Goal: Information Seeking & Learning: Learn about a topic

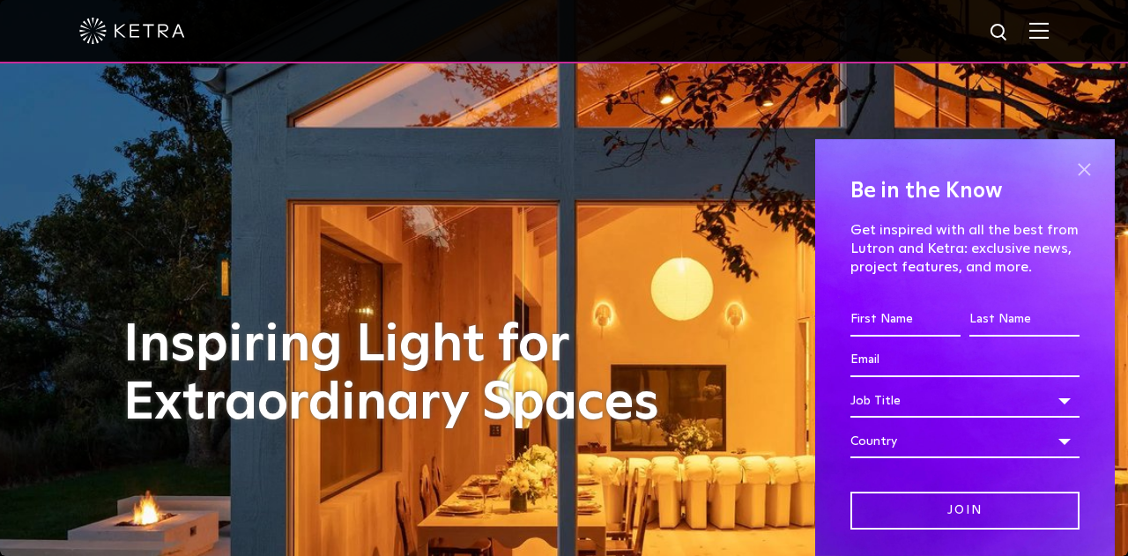
click at [1088, 165] on span at bounding box center [1084, 170] width 26 height 26
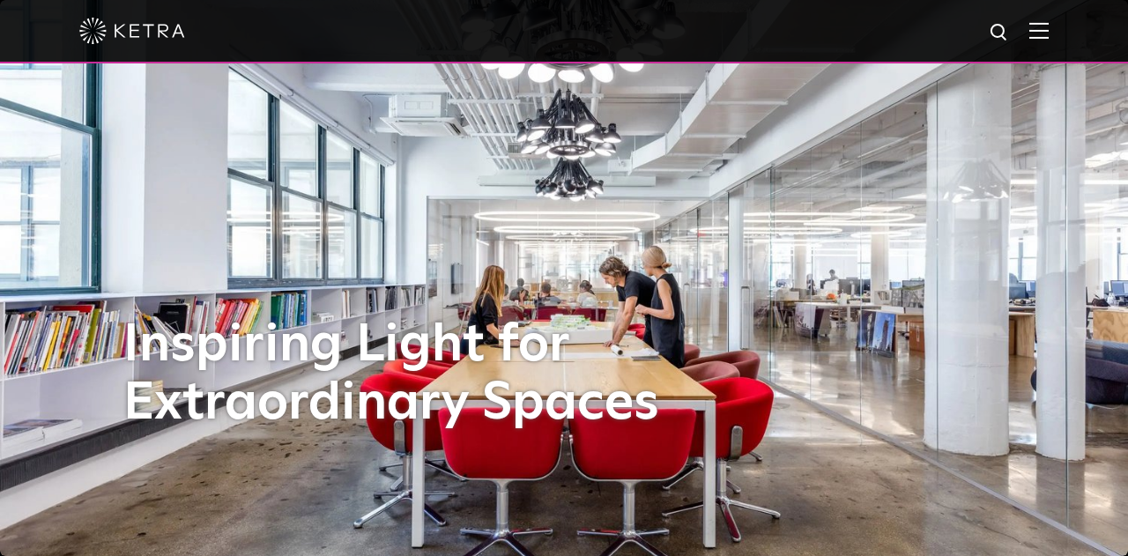
click at [1038, 38] on span at bounding box center [1039, 31] width 19 height 18
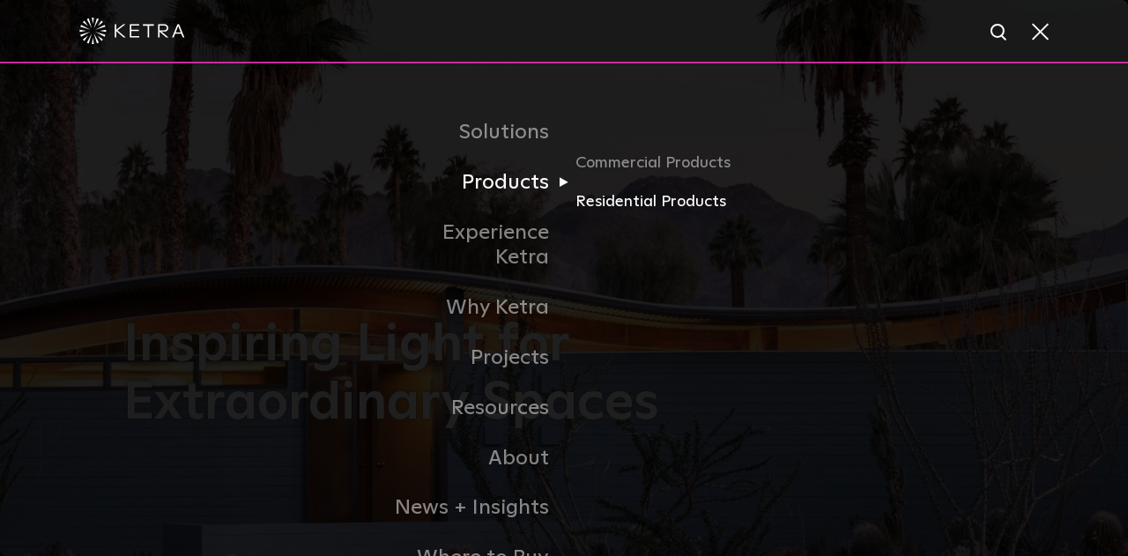
click at [657, 198] on link "Residential Products" at bounding box center [660, 203] width 169 height 26
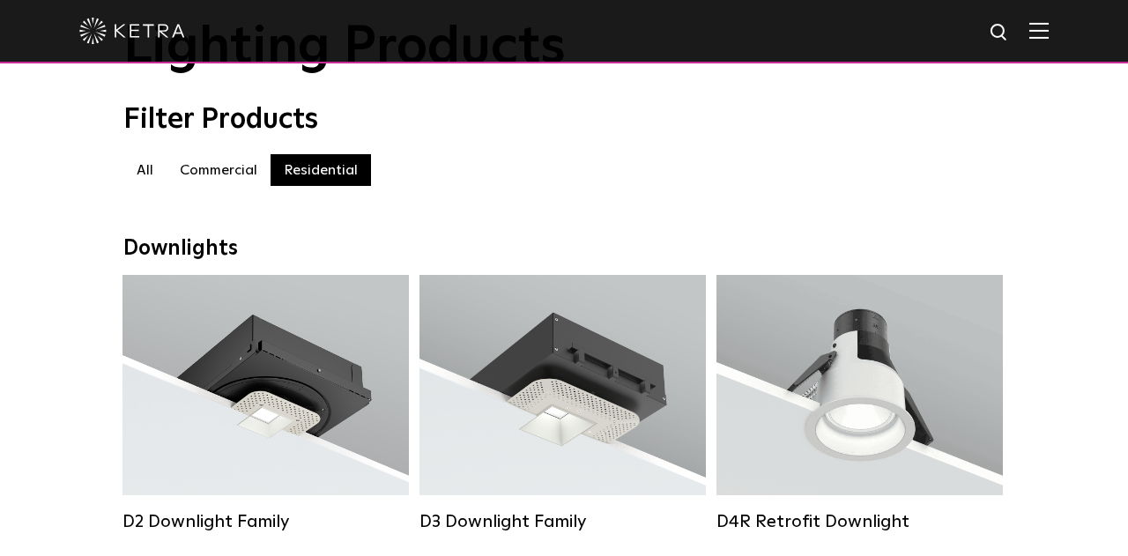
scroll to position [124, 0]
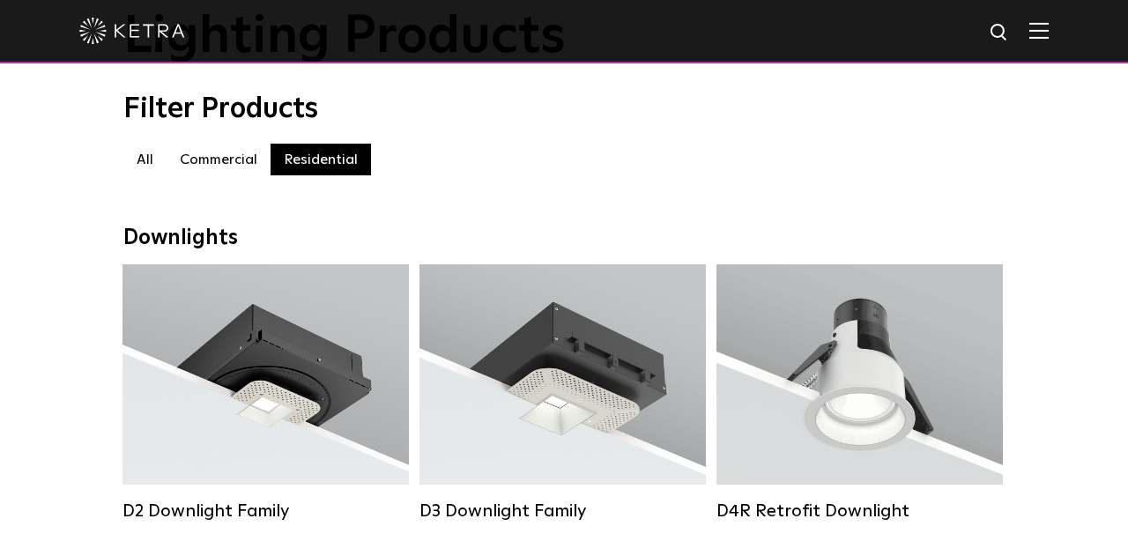
click at [227, 155] on label "Commercial" at bounding box center [219, 160] width 104 height 32
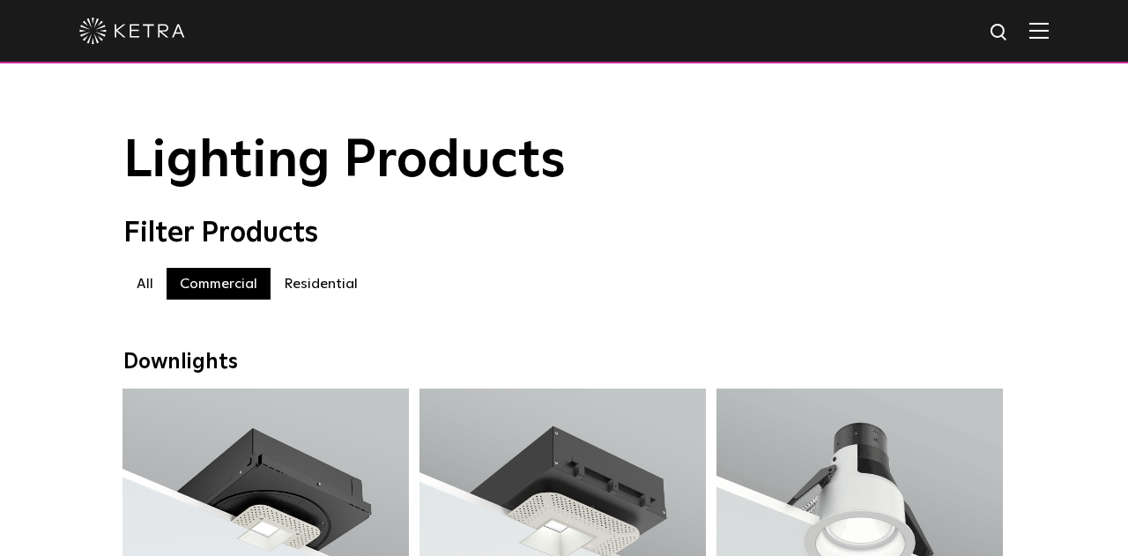
click at [319, 297] on label "Residential" at bounding box center [321, 284] width 100 height 32
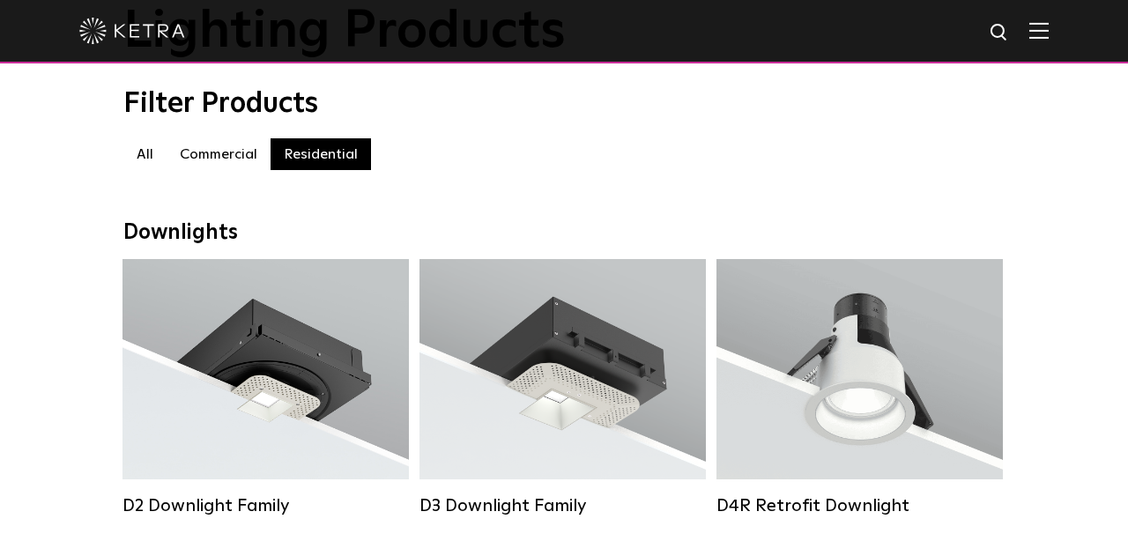
scroll to position [269, 0]
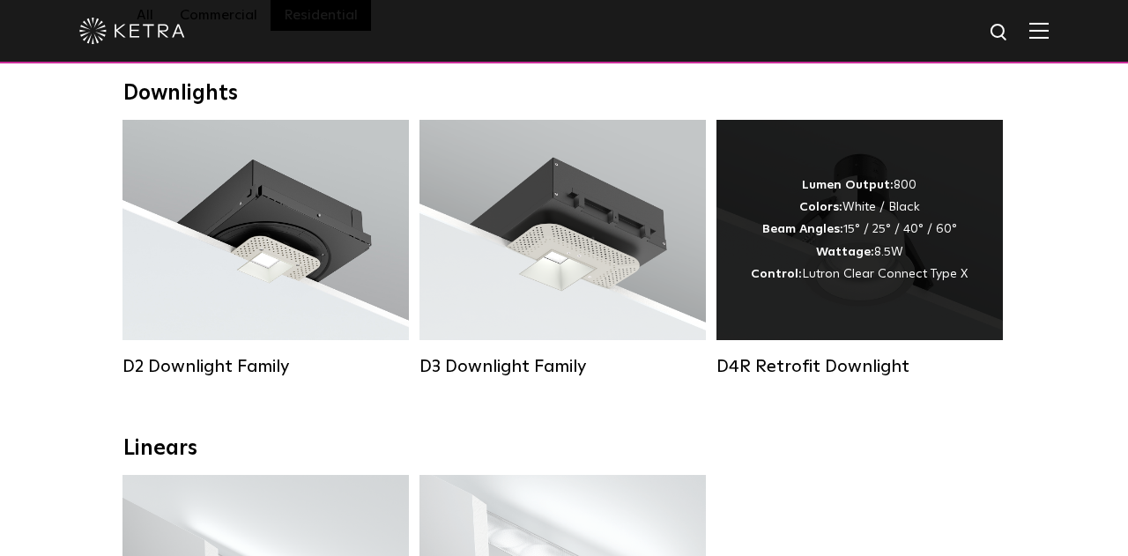
click at [852, 236] on div "Lumen Output: 800 Colors: White / Black Beam Angles: 15° / 25° / 40° / 60° Watt…" at bounding box center [859, 230] width 217 height 111
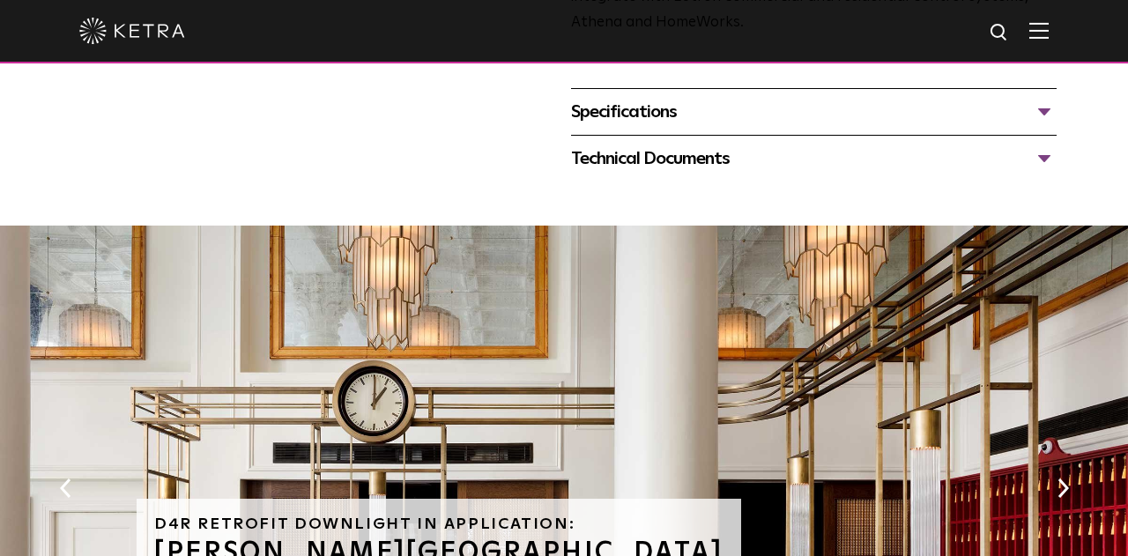
scroll to position [709, 0]
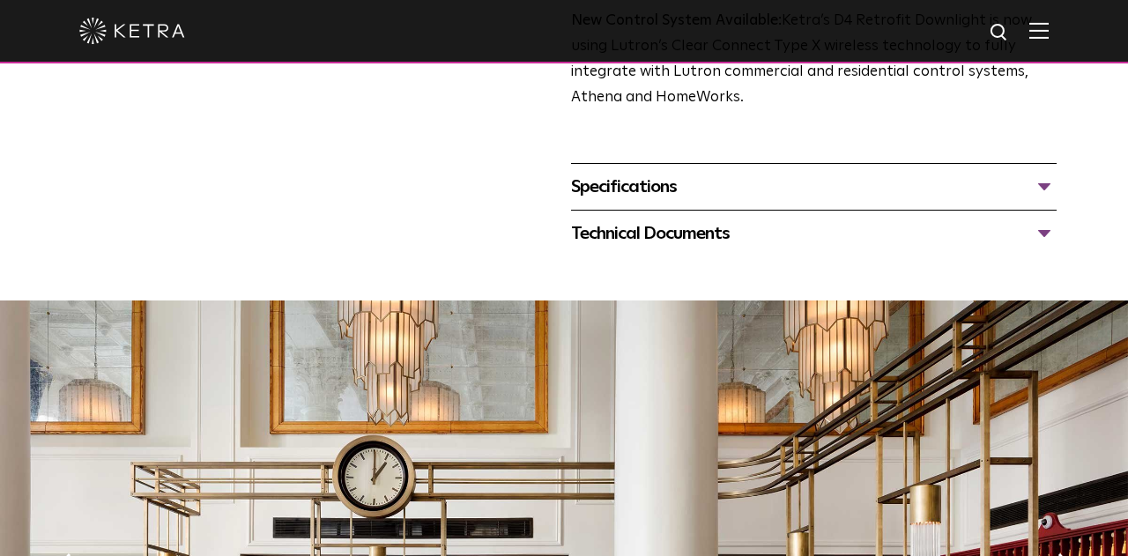
click at [767, 248] on div "Technical Documents" at bounding box center [814, 233] width 486 height 28
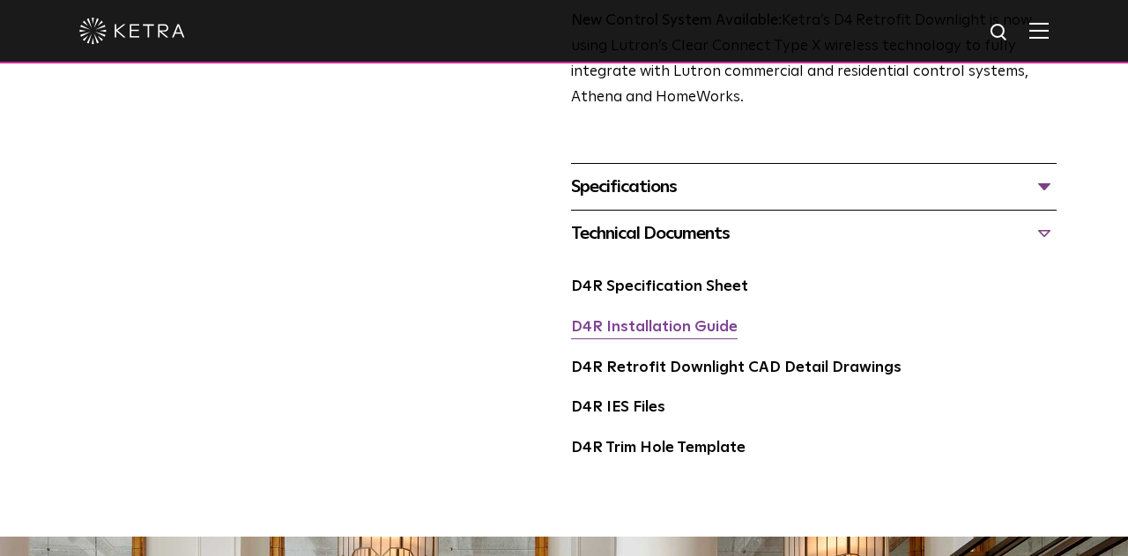
click at [713, 335] on link "D4R Installation Guide" at bounding box center [654, 327] width 167 height 15
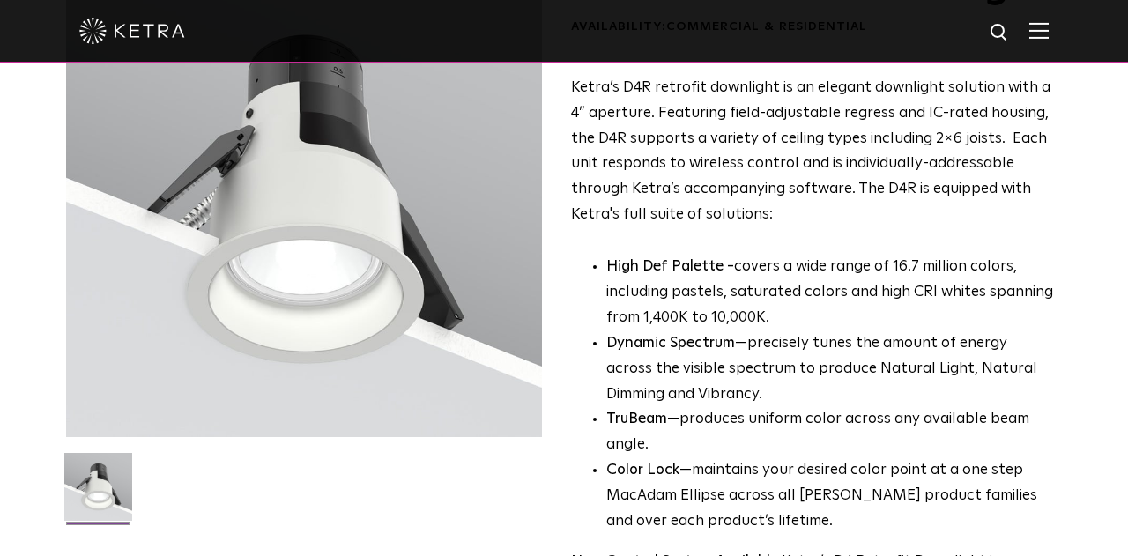
scroll to position [0, 0]
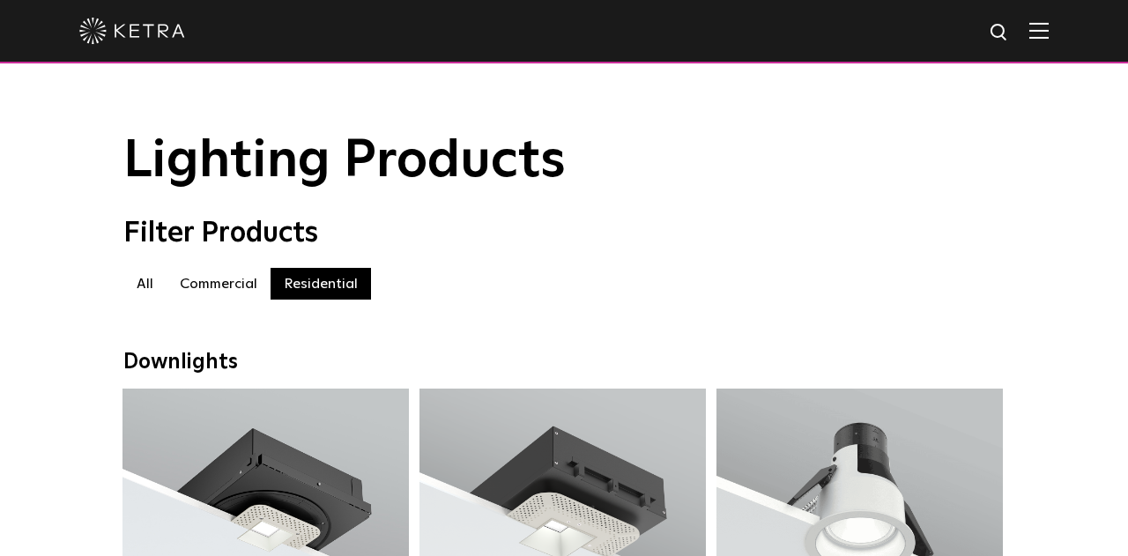
click at [108, 28] on img at bounding box center [132, 31] width 106 height 26
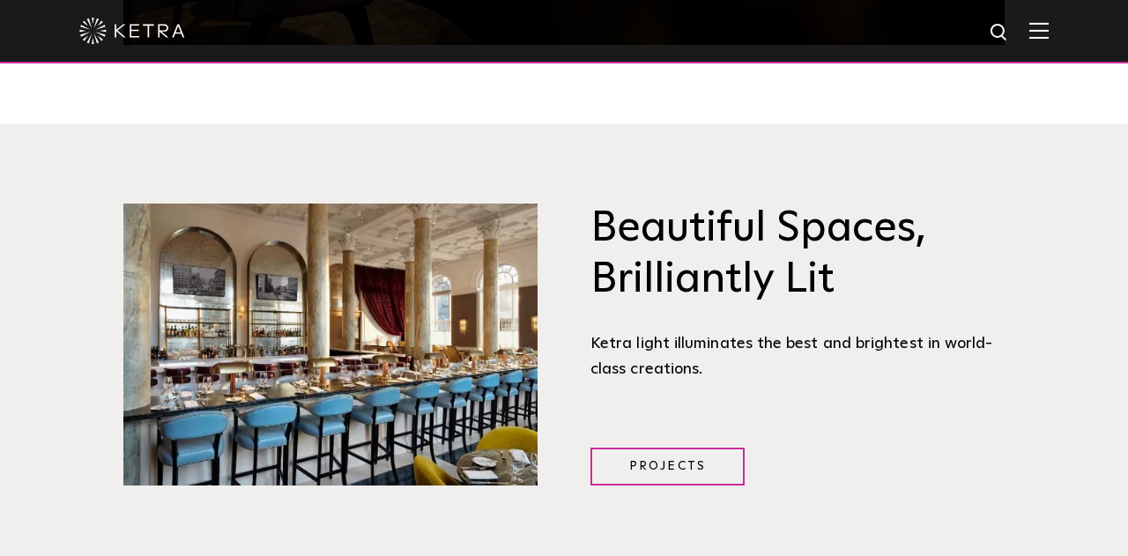
scroll to position [1998, 0]
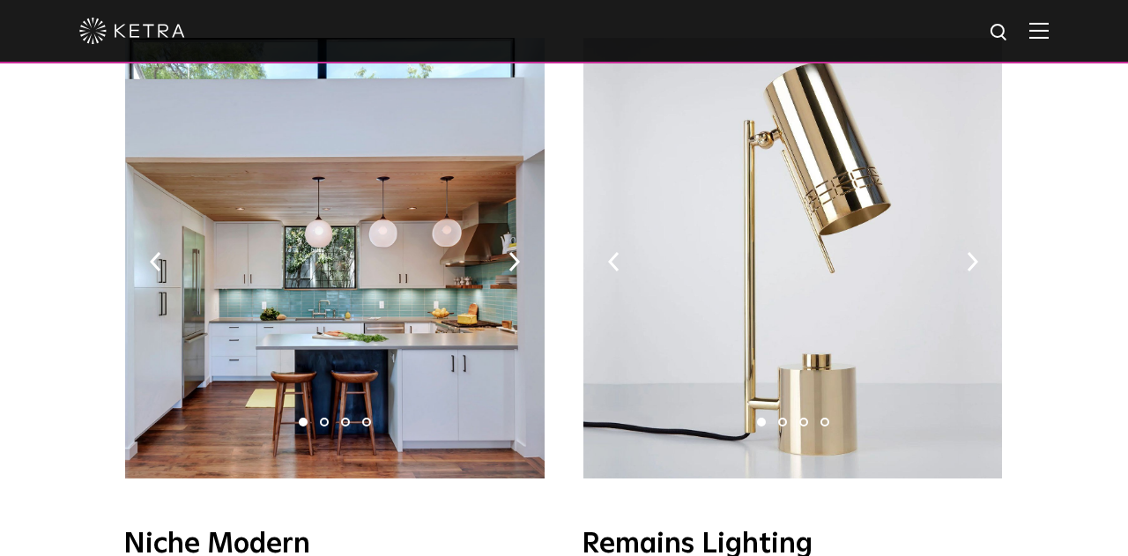
scroll to position [2085, 0]
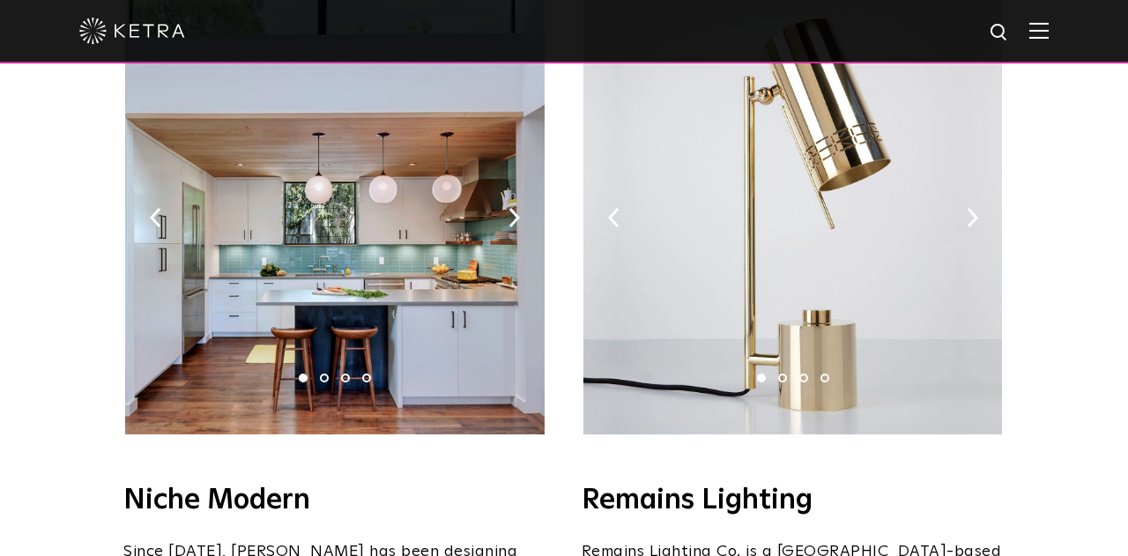
click at [374, 308] on img at bounding box center [334, 214] width 419 height 441
click at [515, 208] on img at bounding box center [514, 217] width 11 height 19
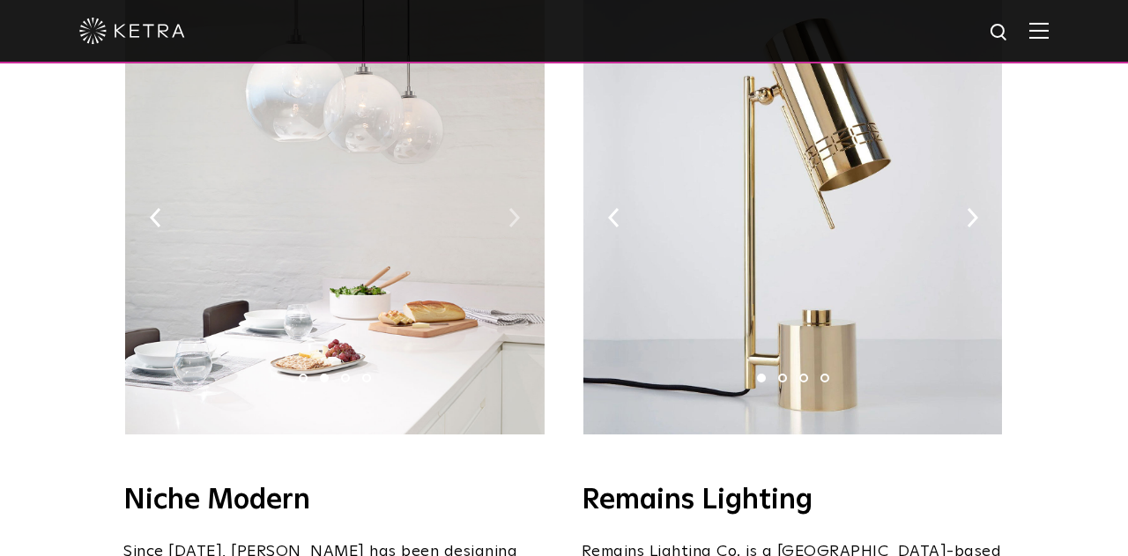
click at [515, 208] on img at bounding box center [514, 217] width 11 height 19
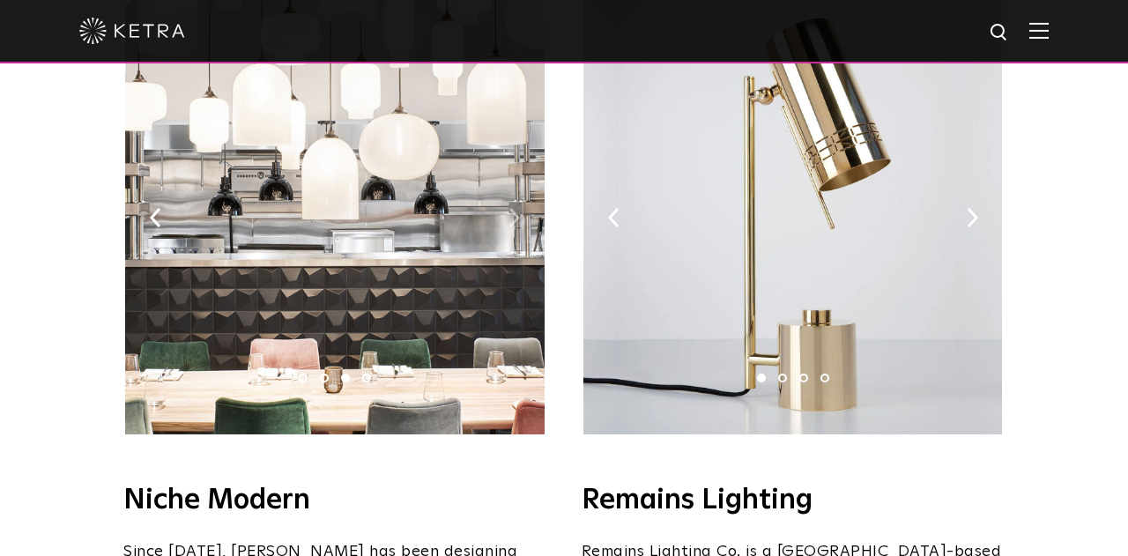
click at [515, 208] on img at bounding box center [514, 217] width 11 height 19
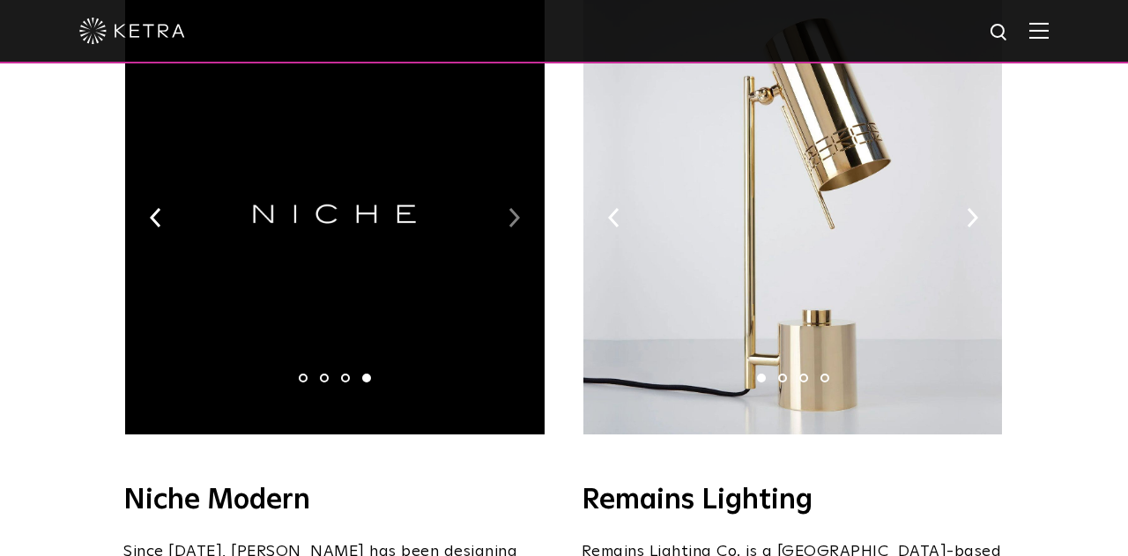
click at [515, 208] on img at bounding box center [514, 217] width 11 height 19
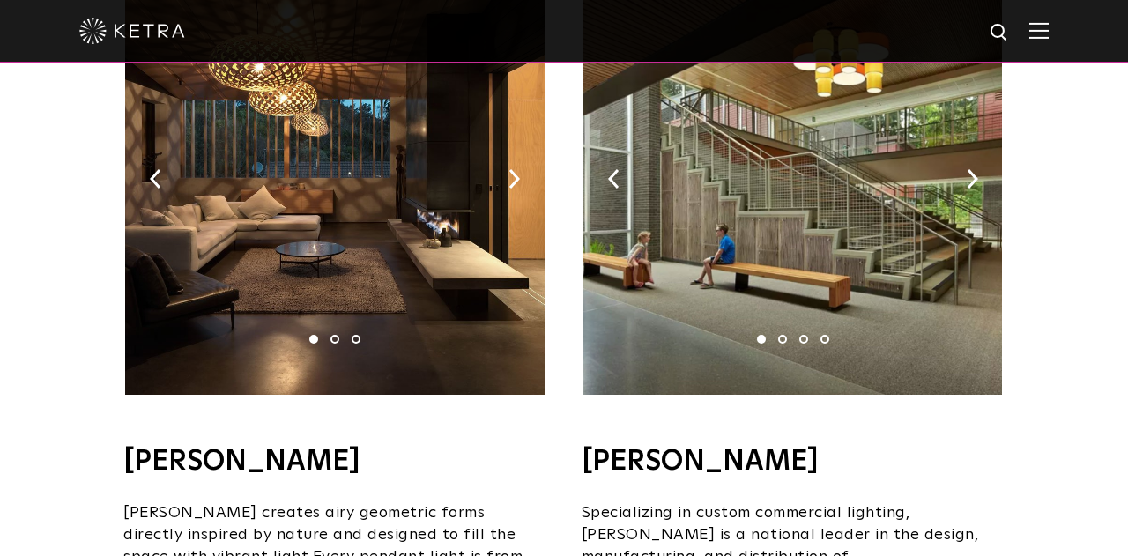
scroll to position [1258, 0]
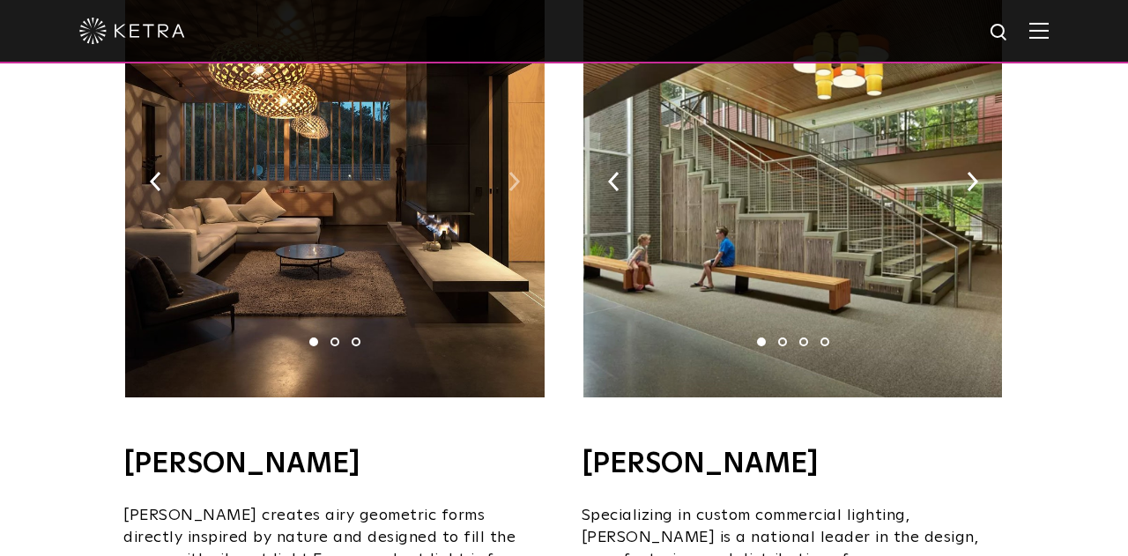
click at [511, 172] on img at bounding box center [514, 181] width 11 height 19
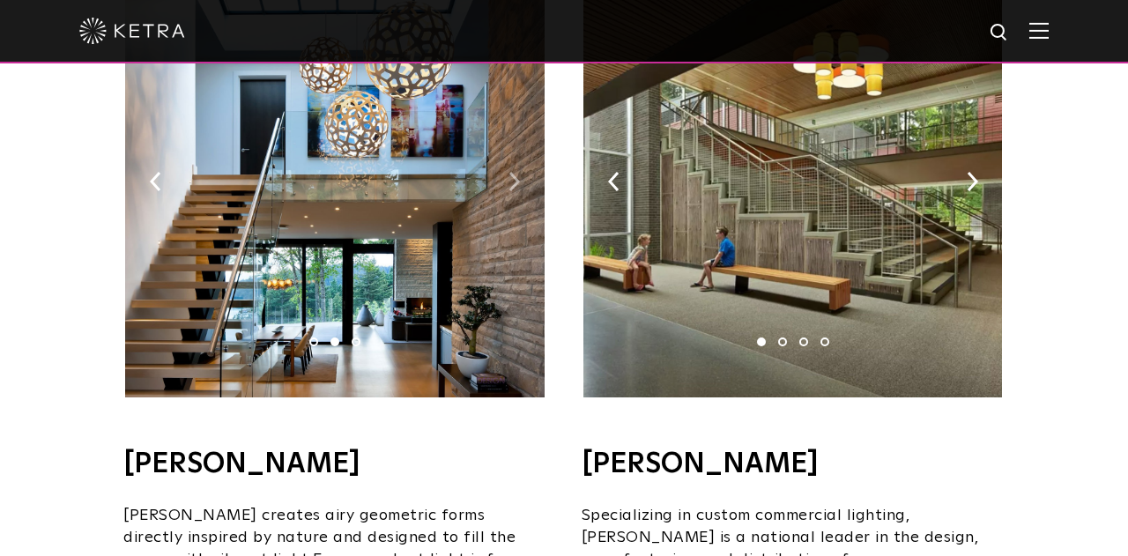
click at [511, 172] on img at bounding box center [514, 181] width 11 height 19
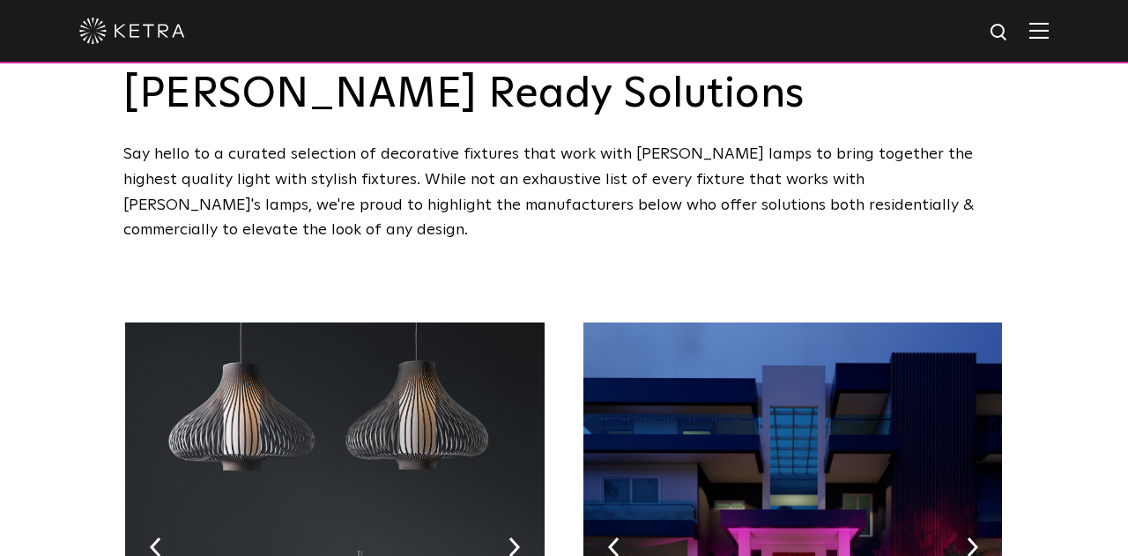
scroll to position [0, 0]
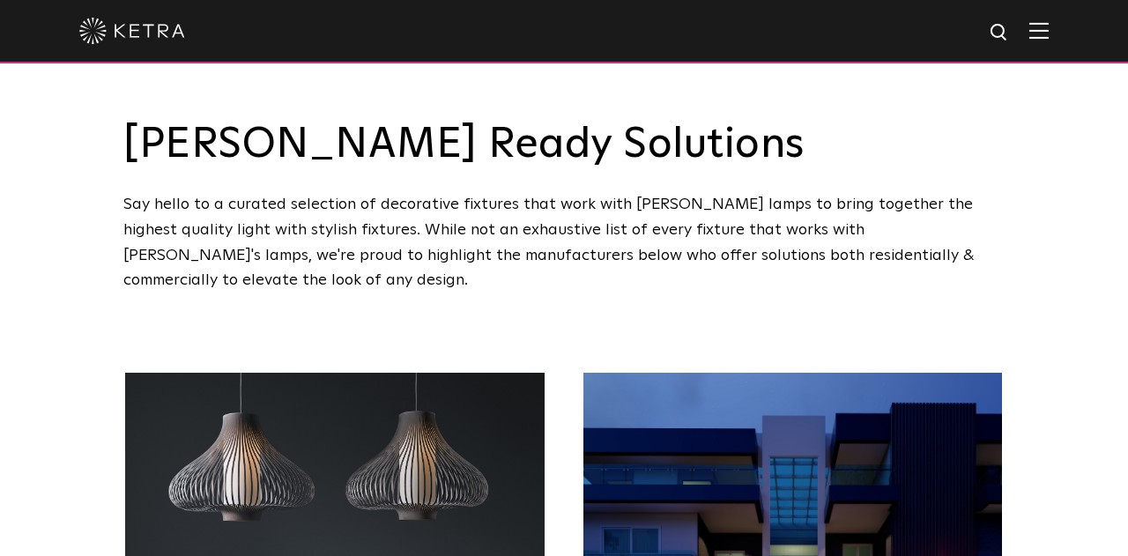
click at [145, 37] on img at bounding box center [132, 31] width 106 height 26
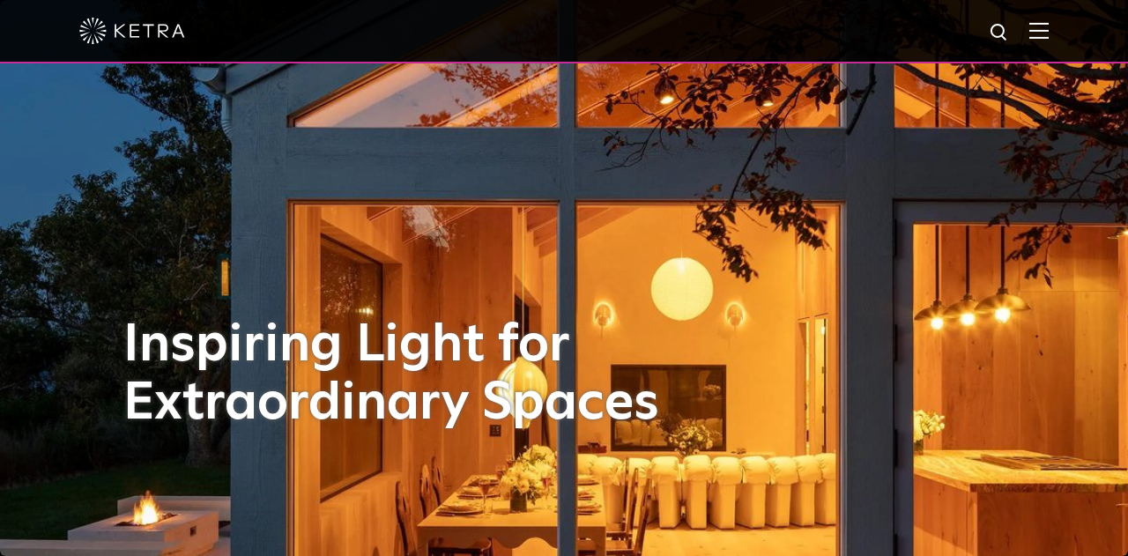
click at [1030, 35] on img at bounding box center [1039, 30] width 19 height 17
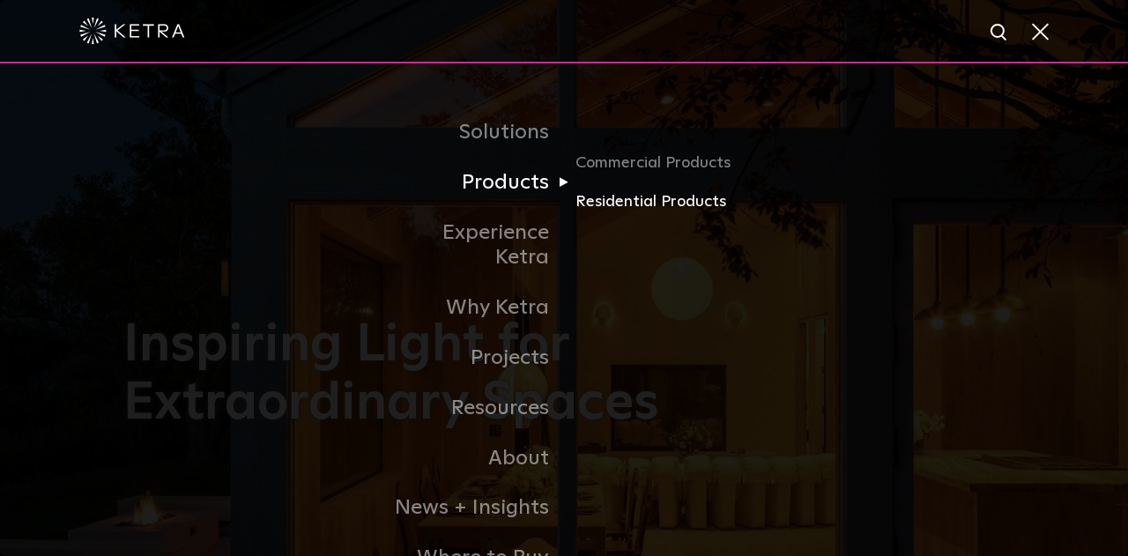
click at [655, 205] on link "Residential Products" at bounding box center [660, 203] width 169 height 26
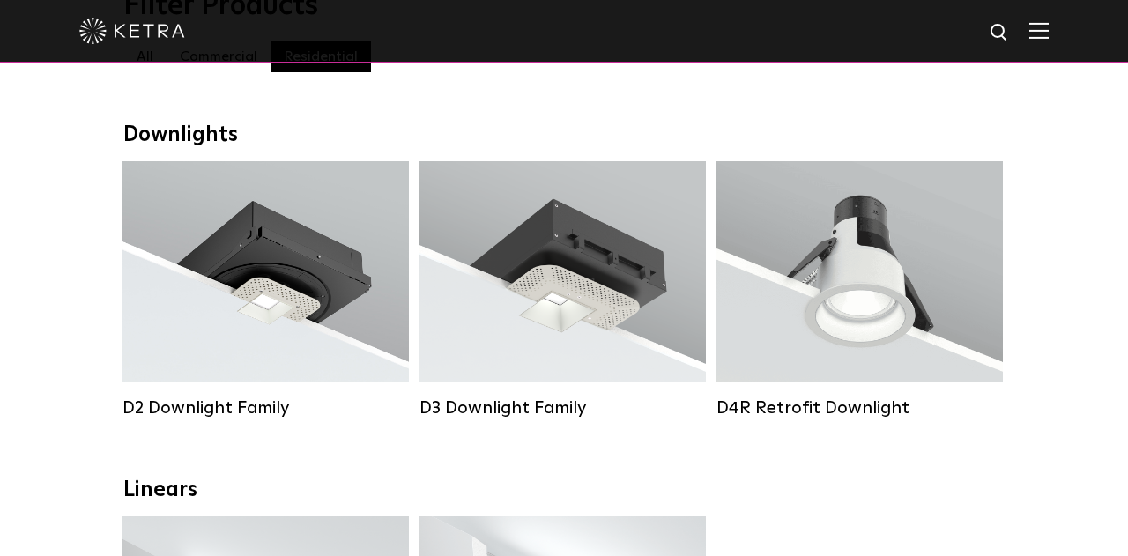
scroll to position [169, 0]
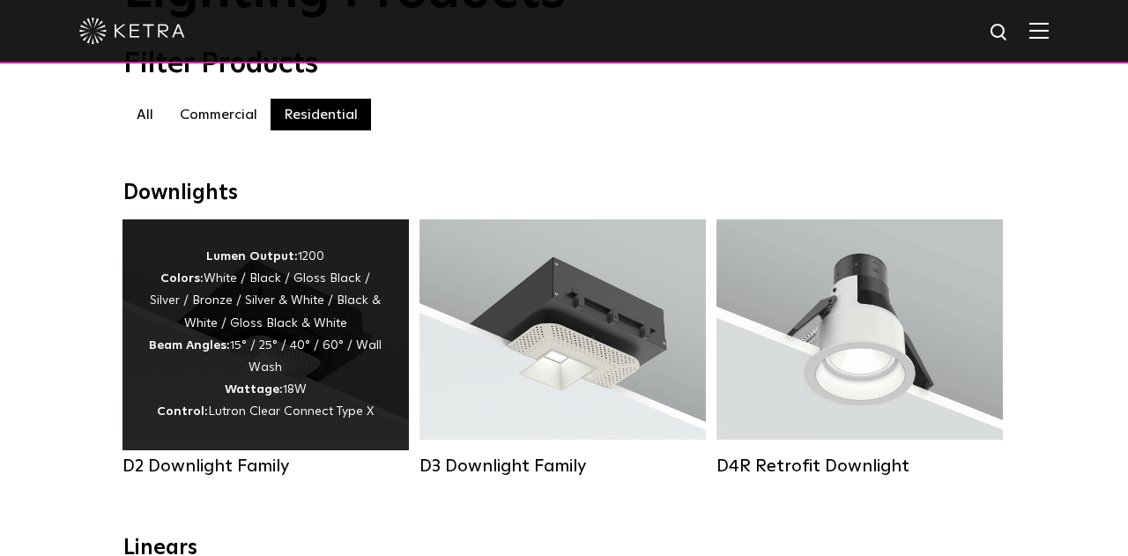
click at [198, 413] on strong "Control:" at bounding box center [182, 411] width 51 height 12
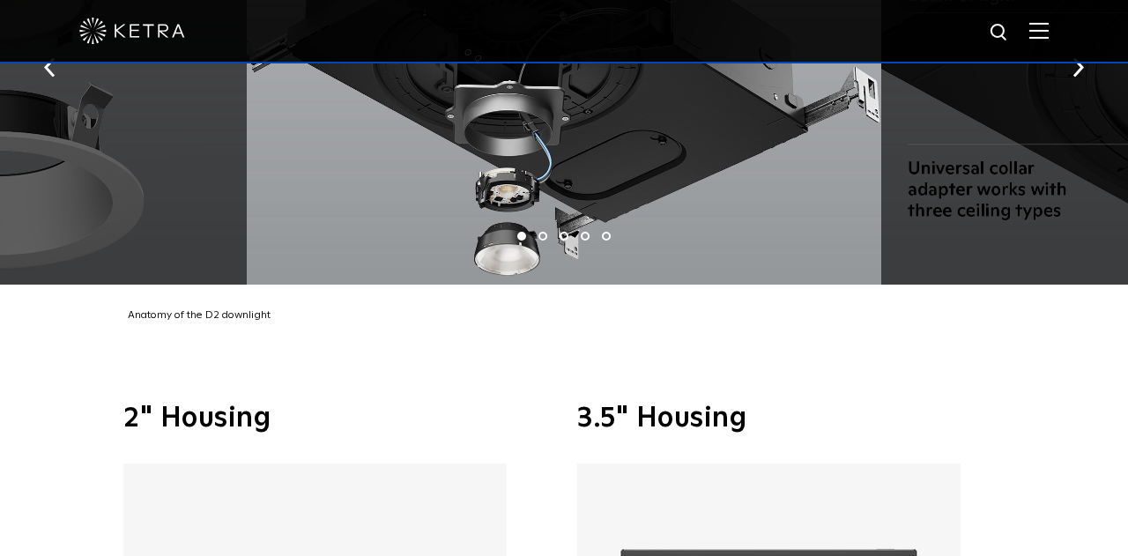
scroll to position [1775, 0]
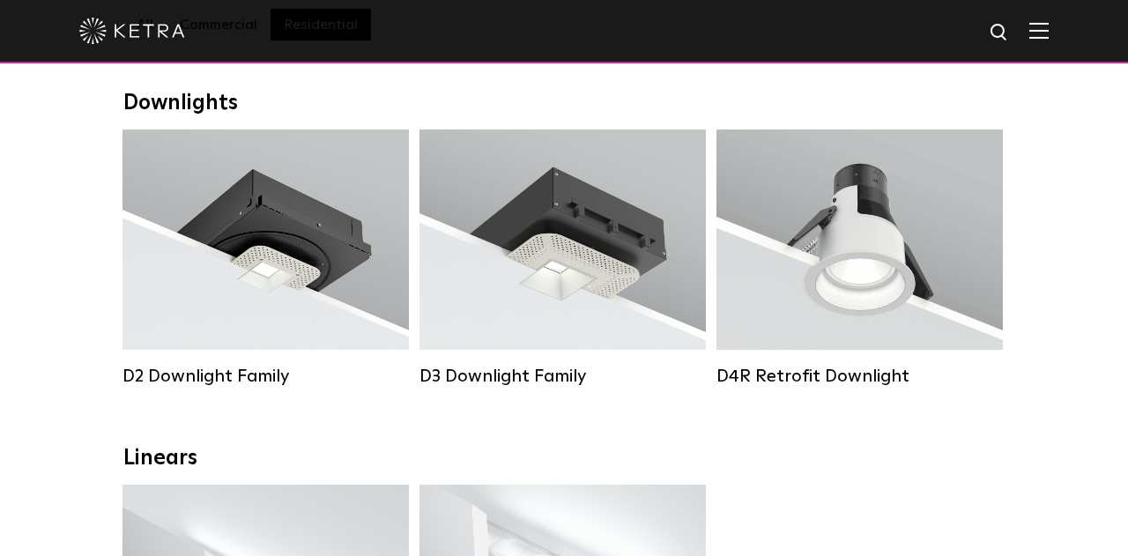
scroll to position [279, 0]
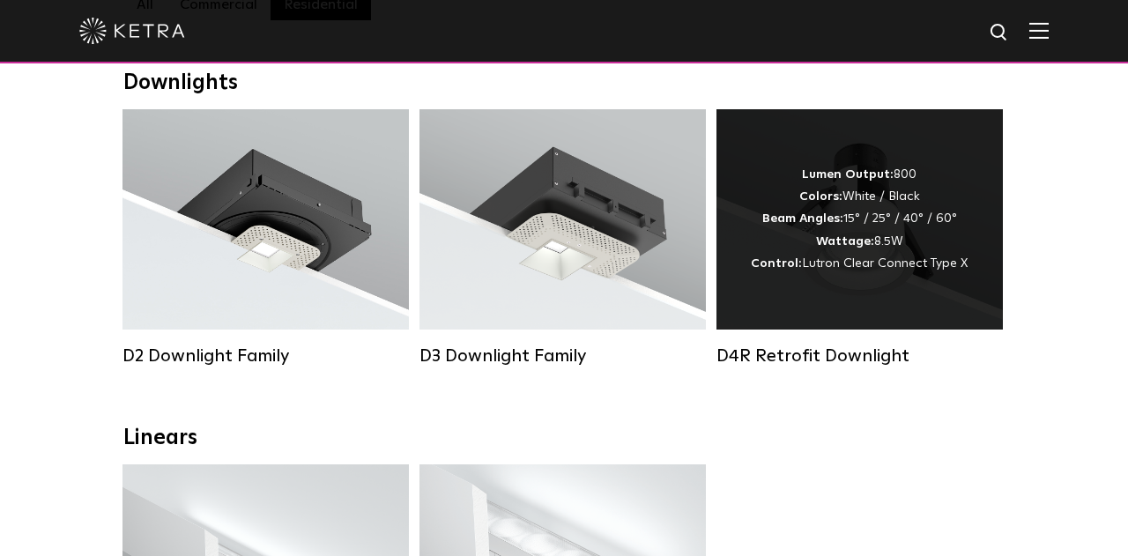
click at [931, 233] on div "Lumen Output: 800 Colors: White / Black Beam Angles: 15° / 25° / 40° / 60° Watt…" at bounding box center [859, 219] width 217 height 111
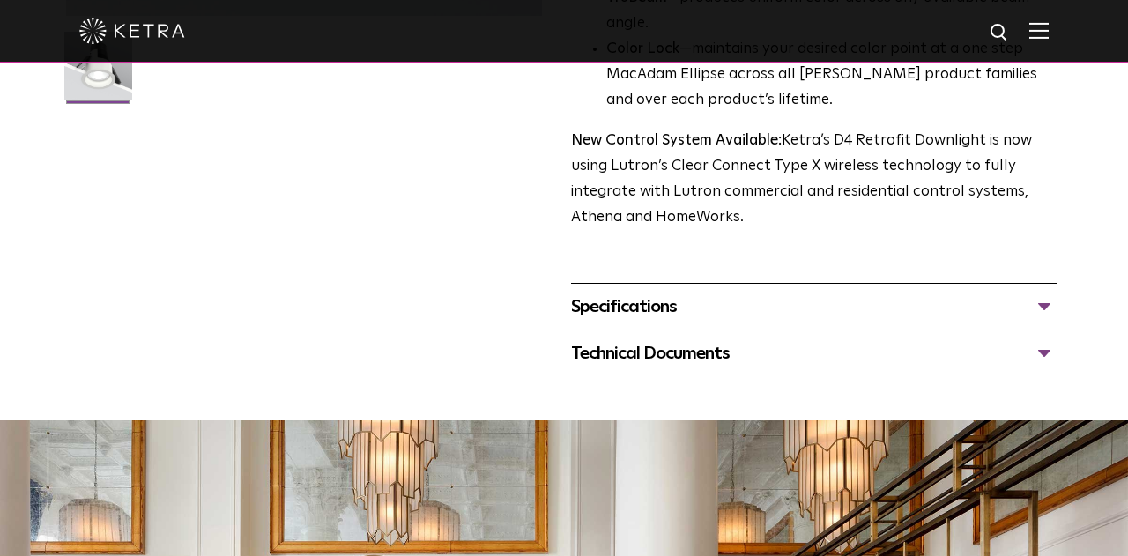
scroll to position [600, 0]
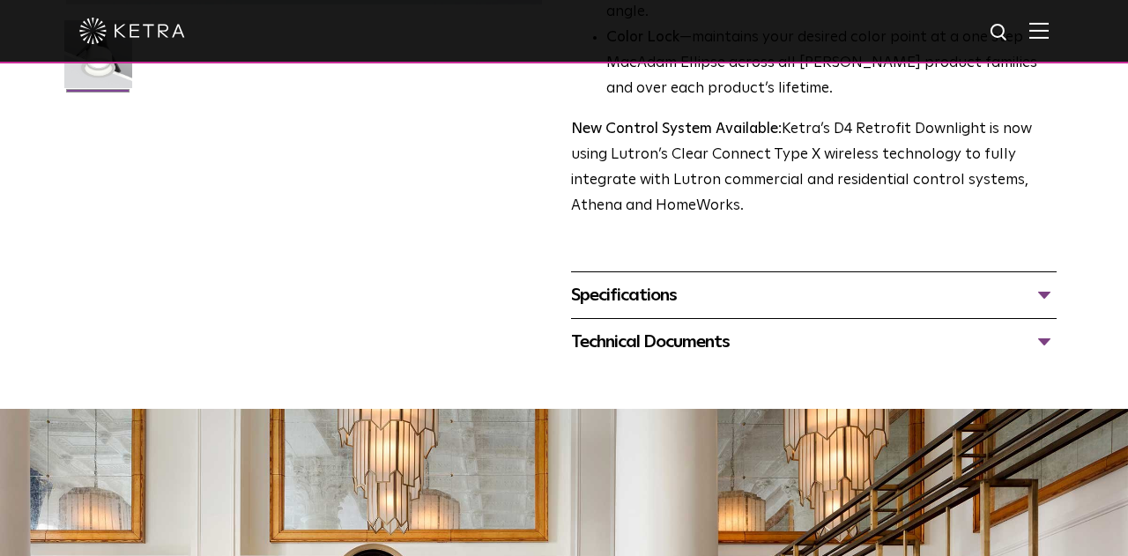
click at [971, 309] on div "Specifications" at bounding box center [814, 295] width 486 height 28
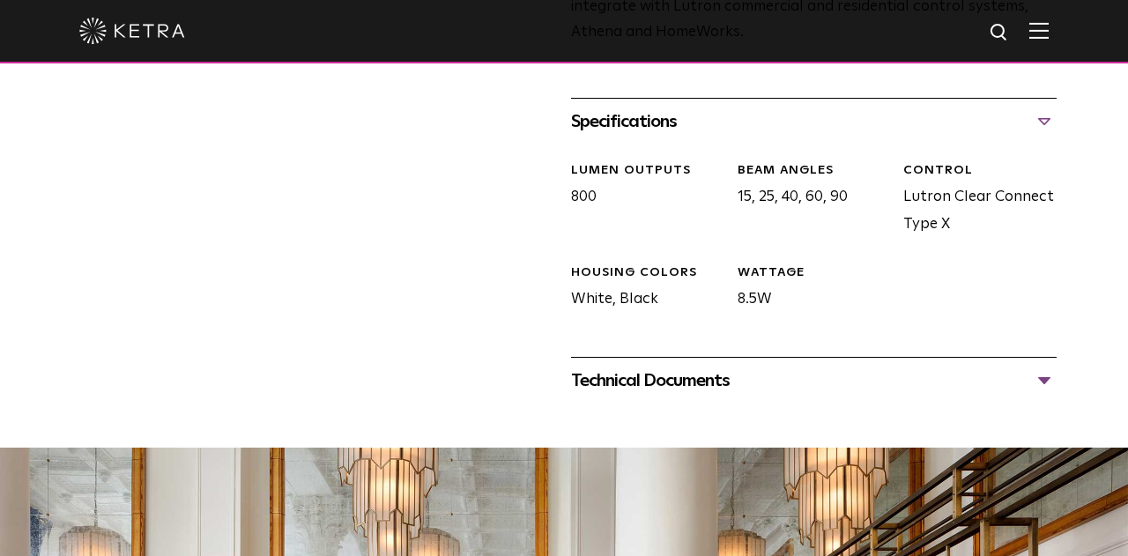
scroll to position [857, 0]
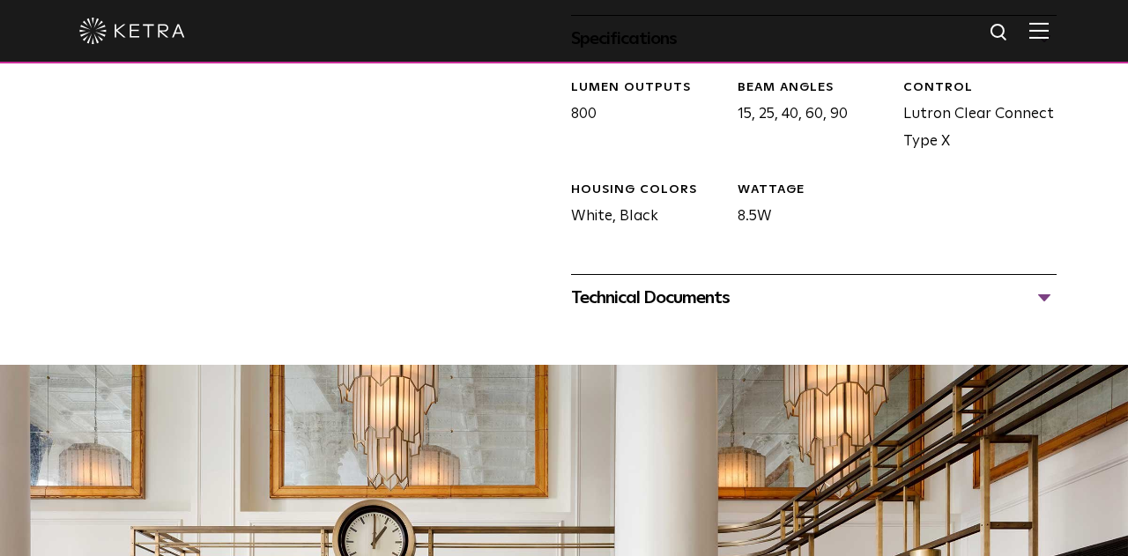
click at [978, 312] on div "Technical Documents" at bounding box center [814, 298] width 486 height 28
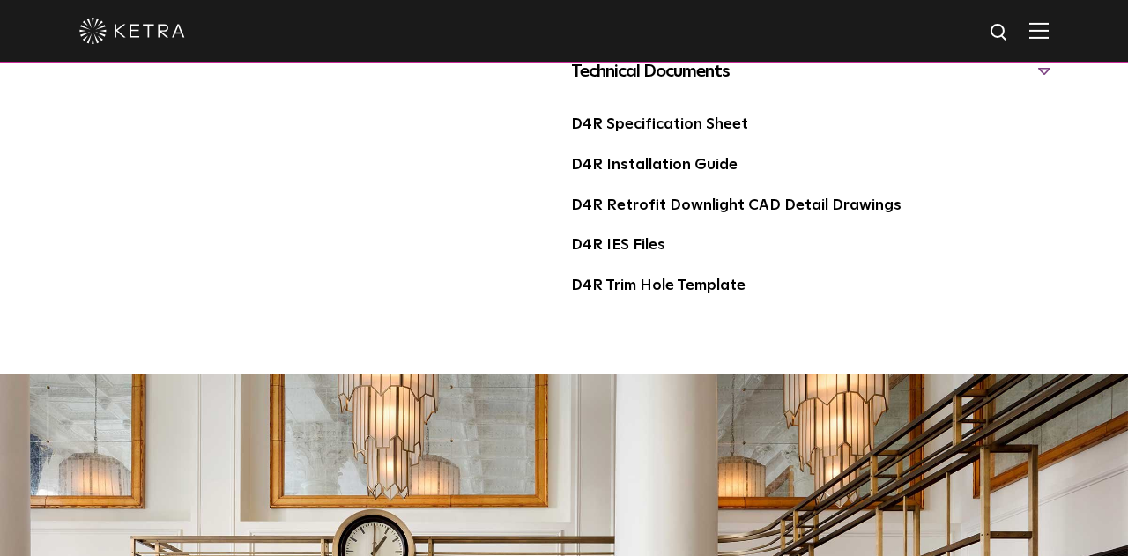
scroll to position [1089, 0]
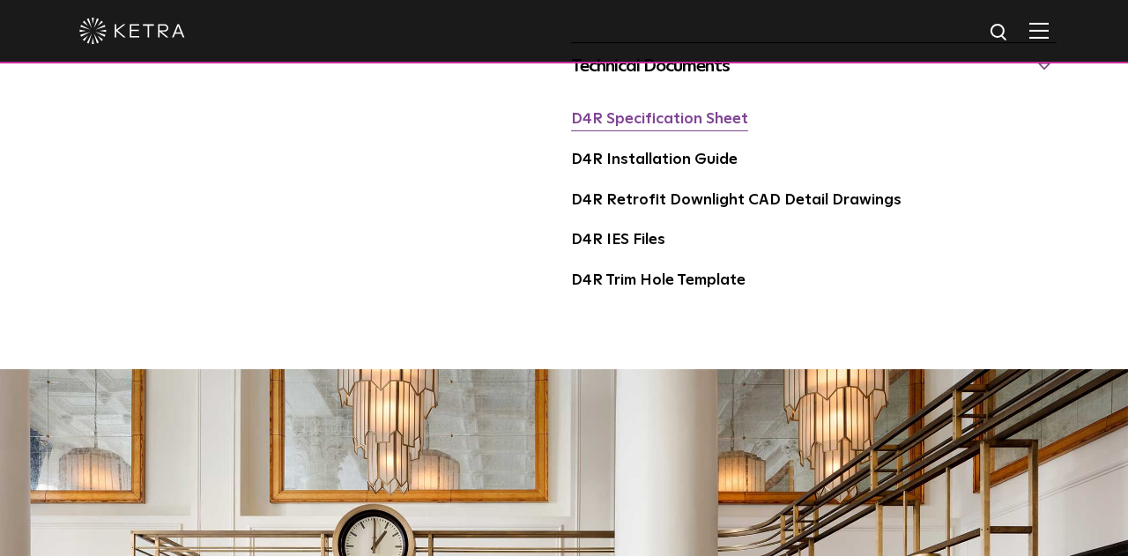
click at [688, 127] on link "D4R Specification Sheet" at bounding box center [659, 119] width 177 height 15
